Goal: Information Seeking & Learning: Get advice/opinions

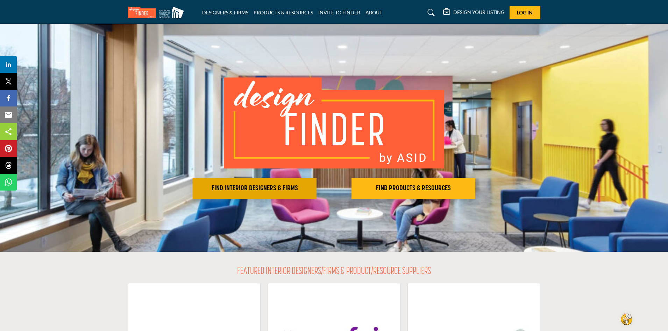
click at [259, 186] on h2 "FIND INTERIOR DESIGNERS & FIRMS" at bounding box center [255, 188] width 120 height 8
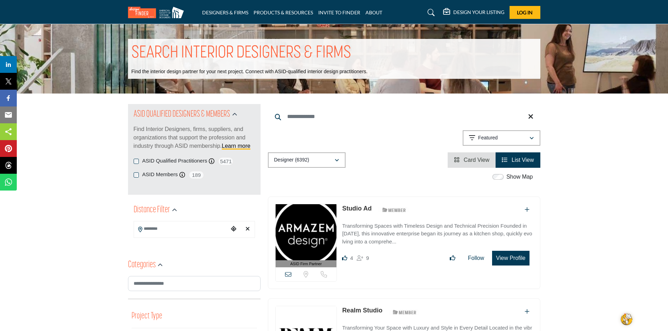
click at [153, 231] on input "Search Location" at bounding box center [181, 229] width 94 height 14
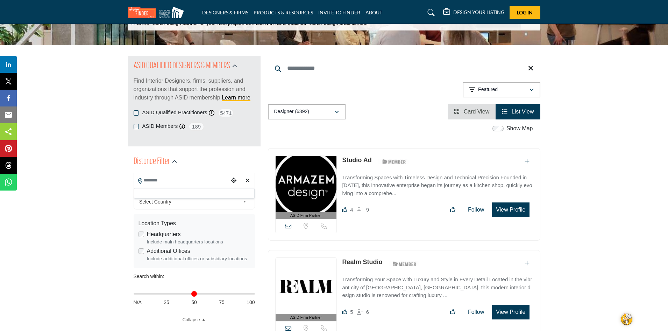
scroll to position [54, 0]
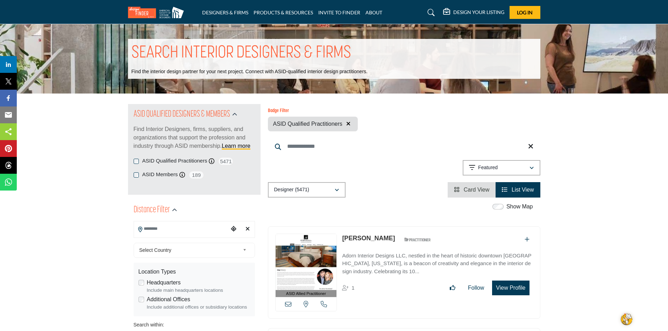
click at [146, 233] on input "Search Location" at bounding box center [181, 229] width 94 height 14
type input "*"
type input "***"
type input "**********"
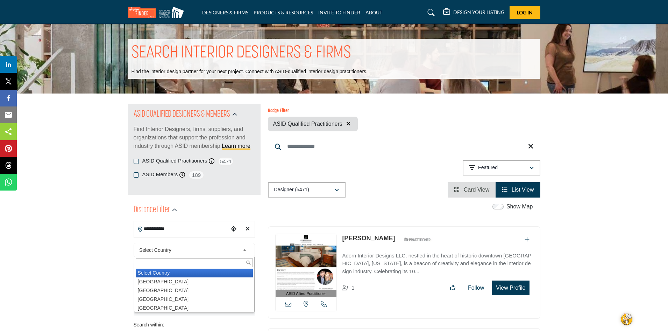
click at [244, 248] on b at bounding box center [246, 250] width 6 height 9
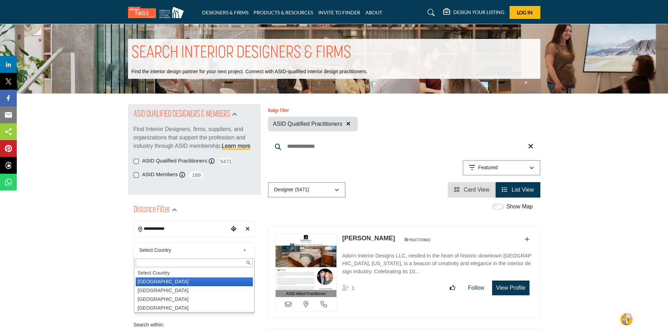
click at [166, 282] on li "United States" at bounding box center [194, 281] width 117 height 9
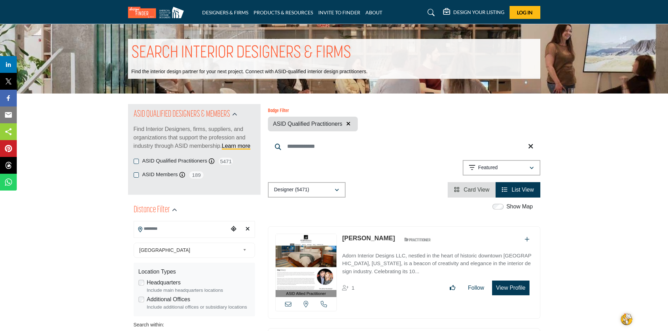
click at [296, 146] on input "Search Keyword" at bounding box center [404, 146] width 273 height 17
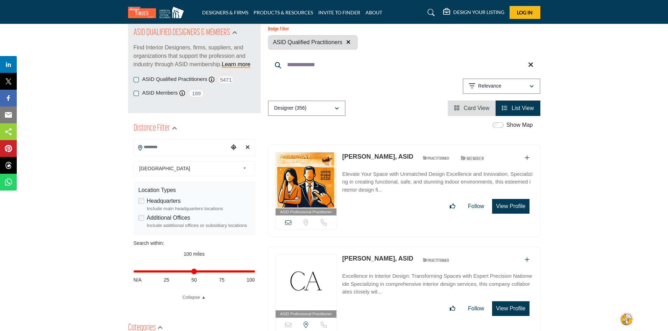
scroll to position [65, 0]
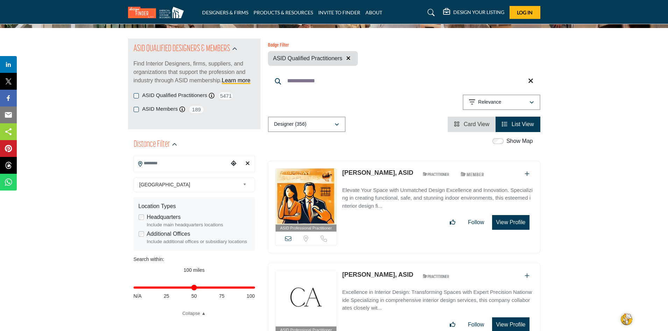
type input "**********"
click at [248, 163] on icon "Clear search location" at bounding box center [248, 163] width 4 height 6
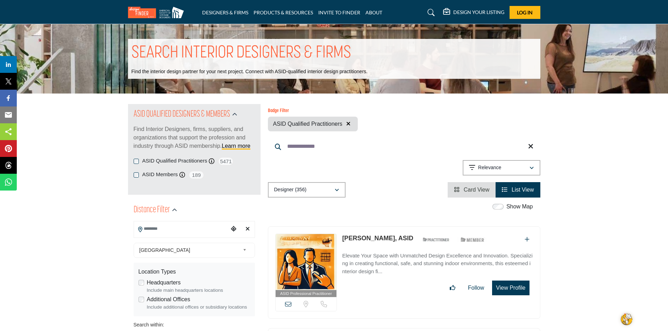
click at [139, 226] on icon at bounding box center [140, 229] width 4 height 6
drag, startPoint x: 179, startPoint y: 223, endPoint x: 178, endPoint y: 227, distance: 4.1
click at [178, 227] on input "Search Location" at bounding box center [181, 229] width 94 height 14
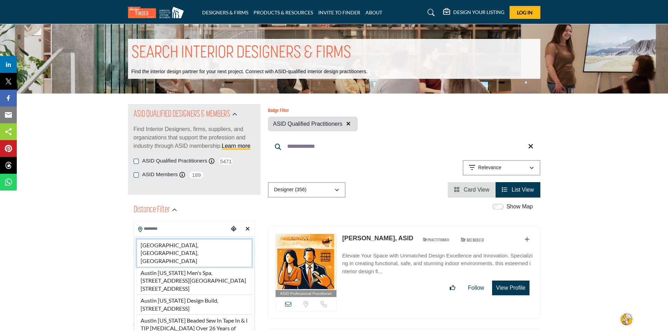
click at [170, 245] on li "Austin, TX, USA" at bounding box center [194, 253] width 115 height 28
type input "**********"
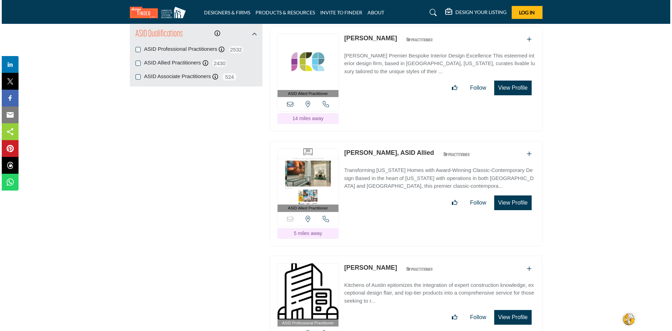
scroll to position [953, 0]
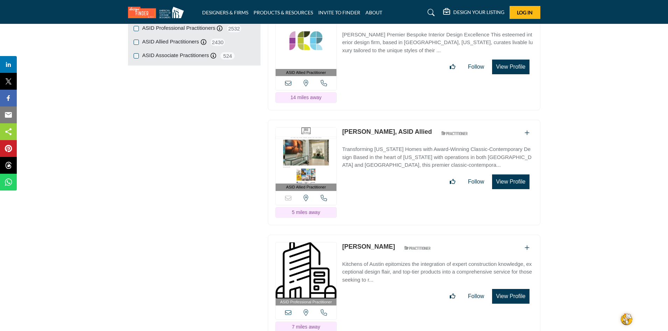
click at [505, 174] on button "View Profile" at bounding box center [510, 181] width 37 height 15
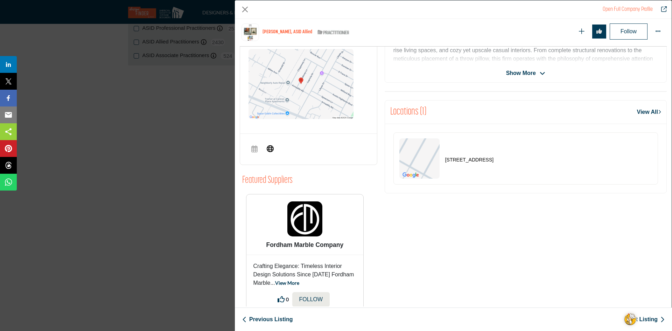
scroll to position [250, 0]
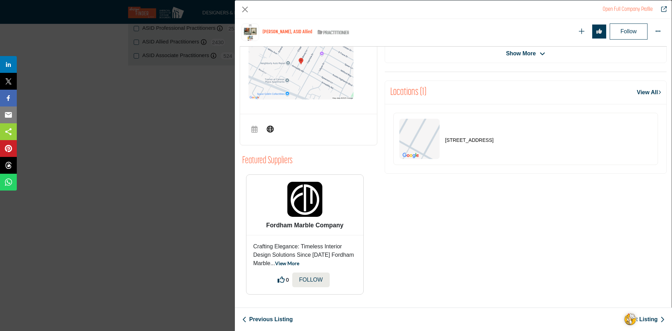
click at [300, 59] on img "Company Data Modal" at bounding box center [300, 64] width 105 height 70
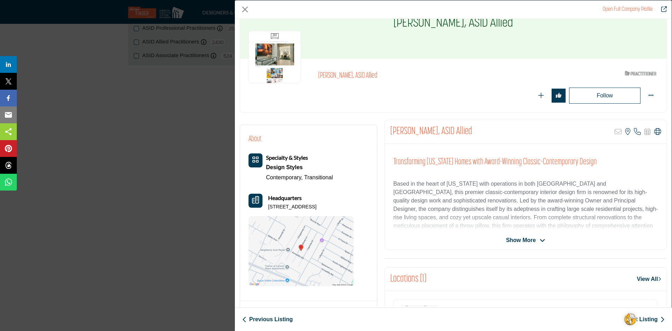
scroll to position [0, 0]
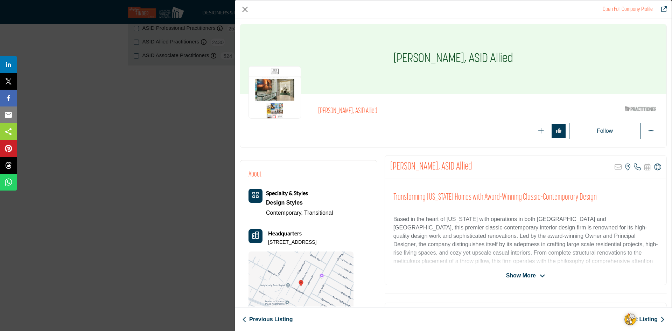
click at [282, 91] on img "Company Data Modal" at bounding box center [274, 92] width 52 height 52
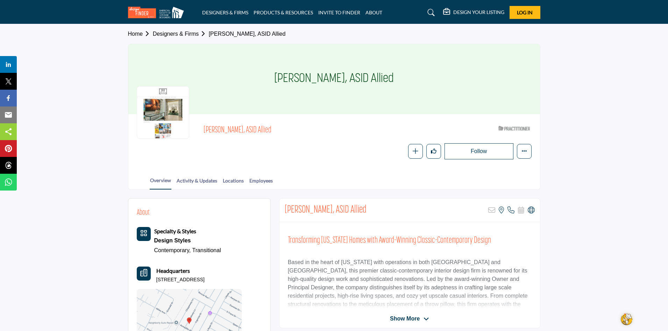
click at [161, 102] on div at bounding box center [163, 112] width 52 height 52
click at [162, 181] on link "Overview" at bounding box center [161, 182] width 22 height 13
click at [178, 31] on link "Designers & Firms" at bounding box center [181, 34] width 56 height 6
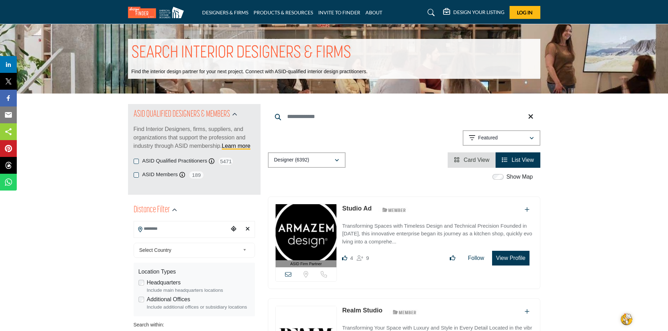
click at [502, 257] on button "View Profile" at bounding box center [510, 258] width 37 height 15
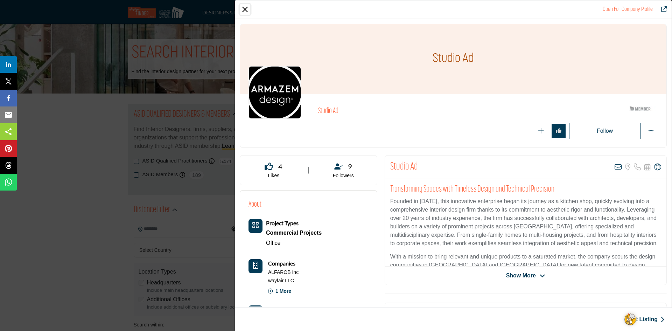
click at [244, 8] on button "Close" at bounding box center [245, 9] width 10 height 10
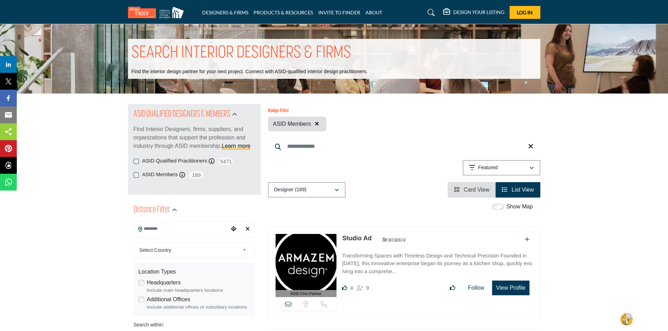
click at [503, 285] on button "View Profile" at bounding box center [510, 287] width 37 height 15
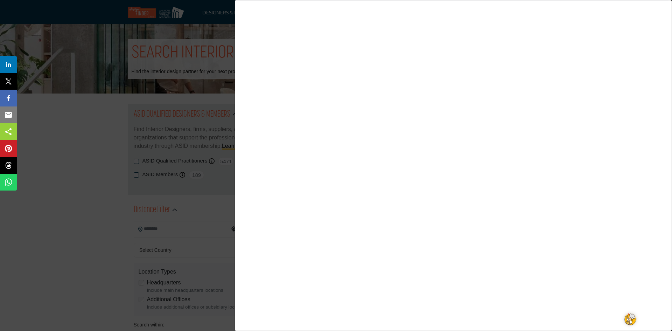
click at [75, 164] on div at bounding box center [336, 165] width 672 height 331
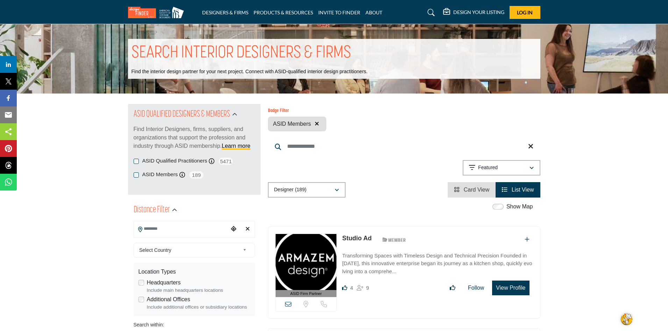
click at [171, 231] on input "Search Location" at bounding box center [181, 229] width 94 height 14
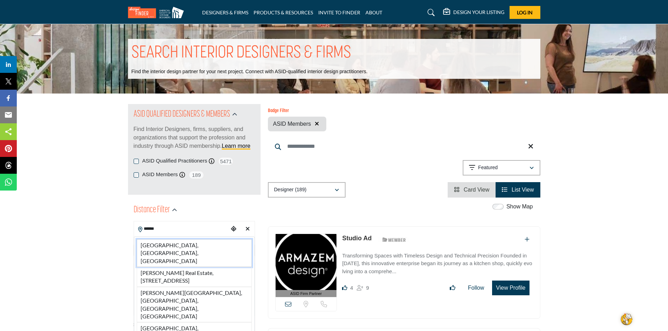
click at [180, 243] on li "Austin, TX, USA" at bounding box center [194, 253] width 115 height 28
type input "**********"
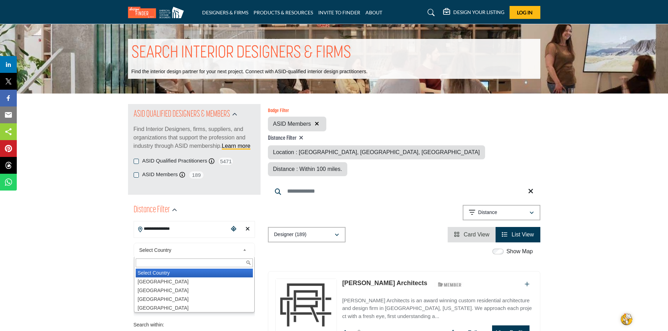
click at [177, 244] on div "Select Country Select Country United States Canada Afghanistan land Islands Alb…" at bounding box center [194, 250] width 121 height 15
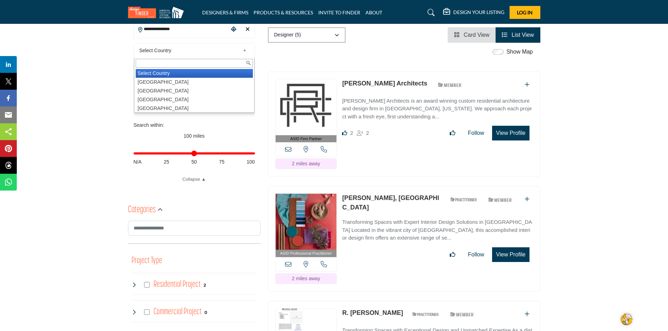
scroll to position [200, 0]
click at [505, 247] on button "View Profile" at bounding box center [510, 254] width 37 height 15
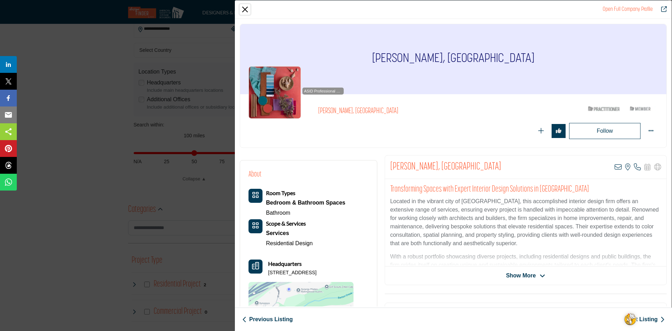
click at [242, 9] on button "Close" at bounding box center [245, 9] width 10 height 10
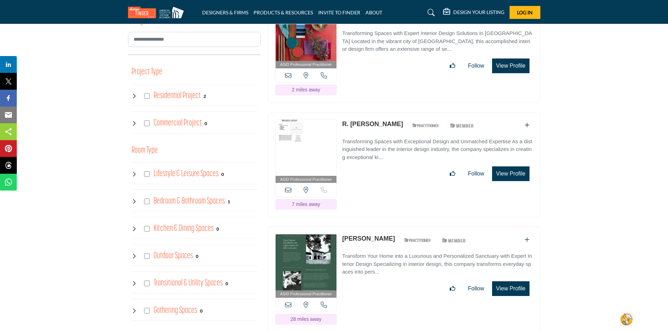
scroll to position [389, 0]
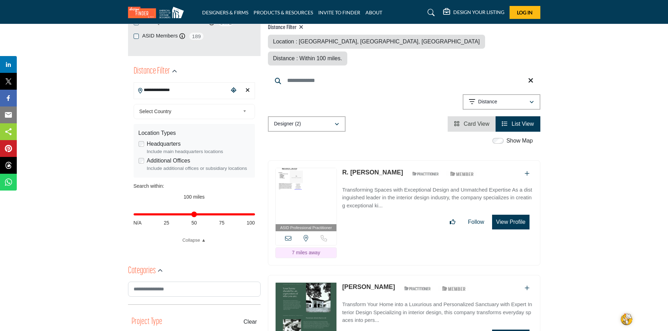
scroll to position [146, 0]
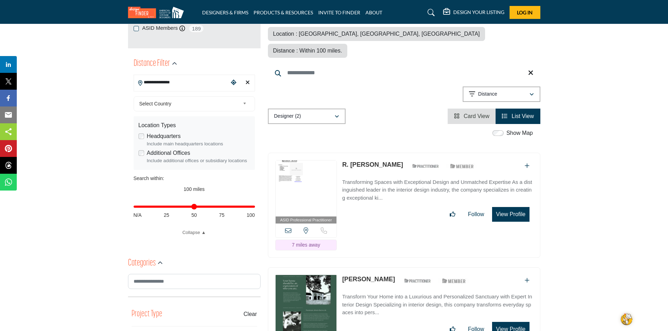
click at [193, 204] on div "Distance in miles N/A 25 50 75 100" at bounding box center [194, 209] width 121 height 27
drag, startPoint x: 251, startPoint y: 203, endPoint x: 189, endPoint y: 207, distance: 61.7
click at [189, 208] on div "Distance in miles N/A 25 50 75 100" at bounding box center [194, 209] width 121 height 27
click at [189, 206] on input "Distance in miles" at bounding box center [194, 206] width 121 height 1
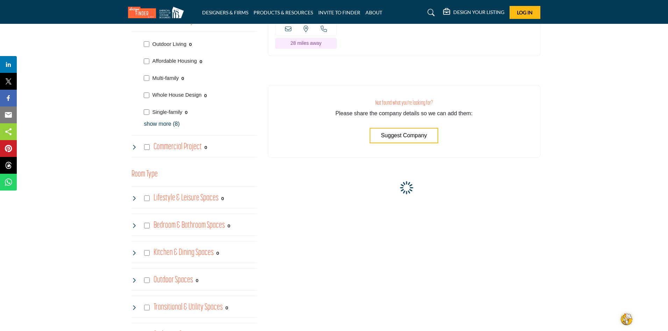
scroll to position [470, 0]
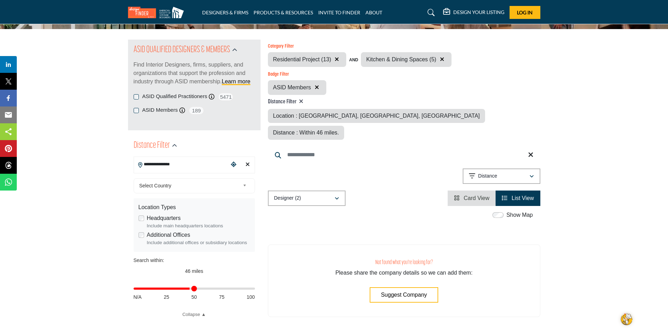
scroll to position [70, 0]
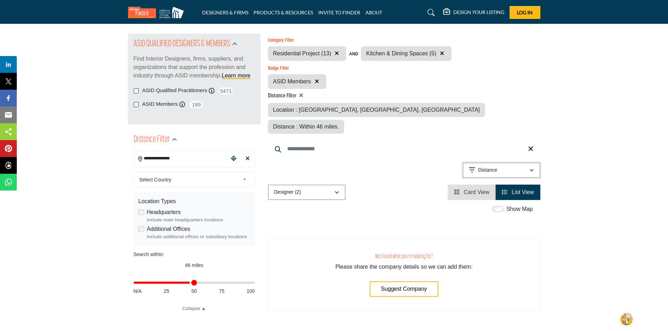
click at [532, 168] on icon "button" at bounding box center [532, 170] width 4 height 5
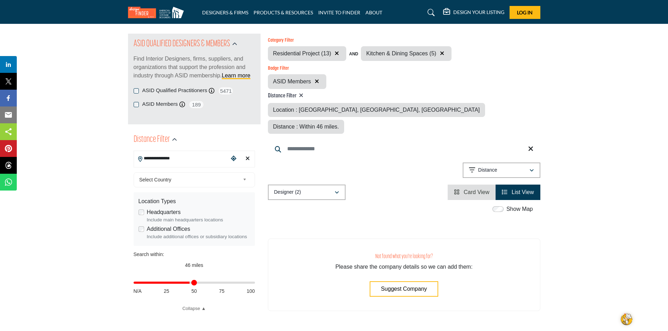
click at [339, 124] on span "Distance : Within 46 miles." at bounding box center [306, 127] width 66 height 6
drag, startPoint x: 190, startPoint y: 282, endPoint x: 167, endPoint y: 285, distance: 23.2
type input "**"
click at [167, 283] on input "Distance in miles" at bounding box center [194, 282] width 121 height 1
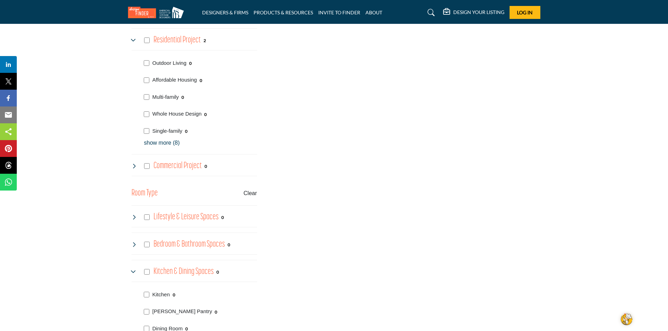
scroll to position [578, 0]
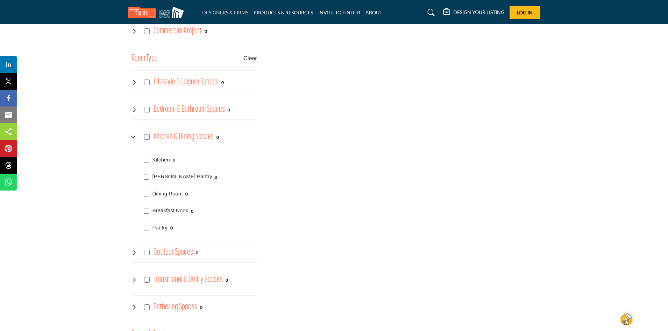
click at [221, 10] on link "DESIGNERS & FIRMS" at bounding box center [225, 12] width 46 height 6
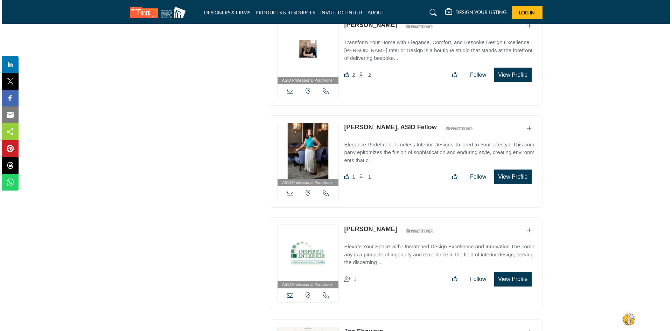
scroll to position [1724, 0]
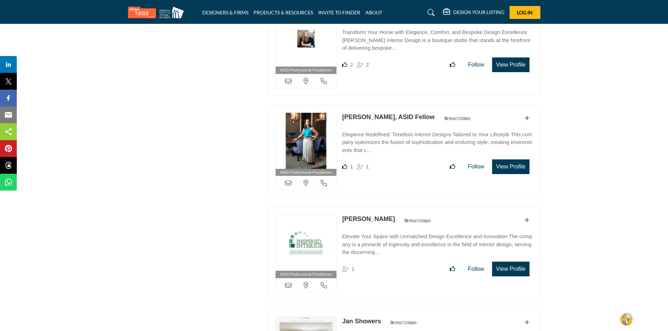
click at [508, 159] on button "View Profile" at bounding box center [510, 166] width 37 height 15
